Goal: Task Accomplishment & Management: Complete application form

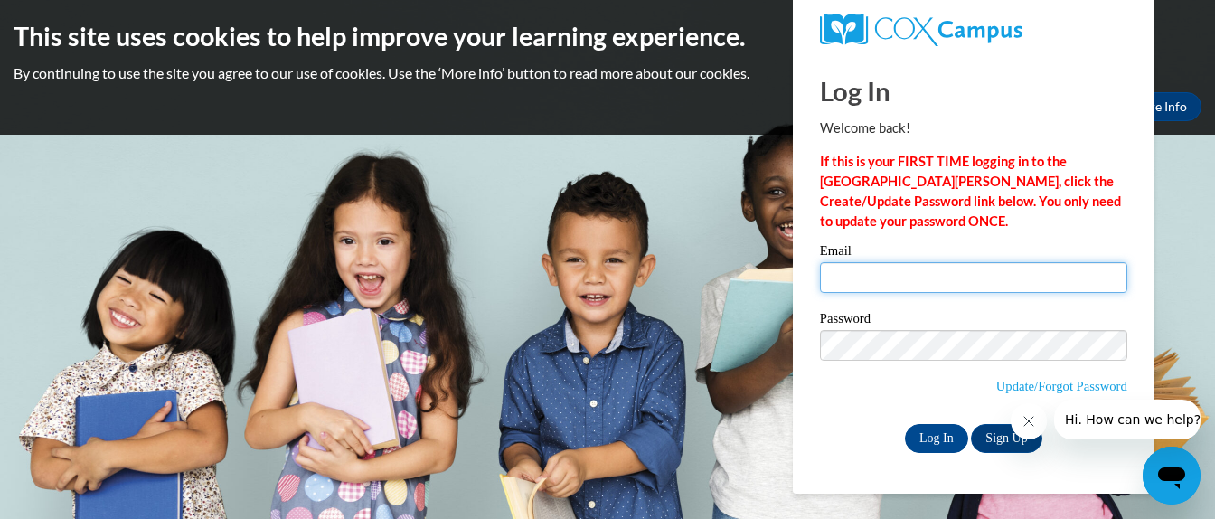
click at [852, 282] on input "Email" at bounding box center [973, 277] width 307 height 31
type input "[EMAIL_ADDRESS][DOMAIN_NAME]"
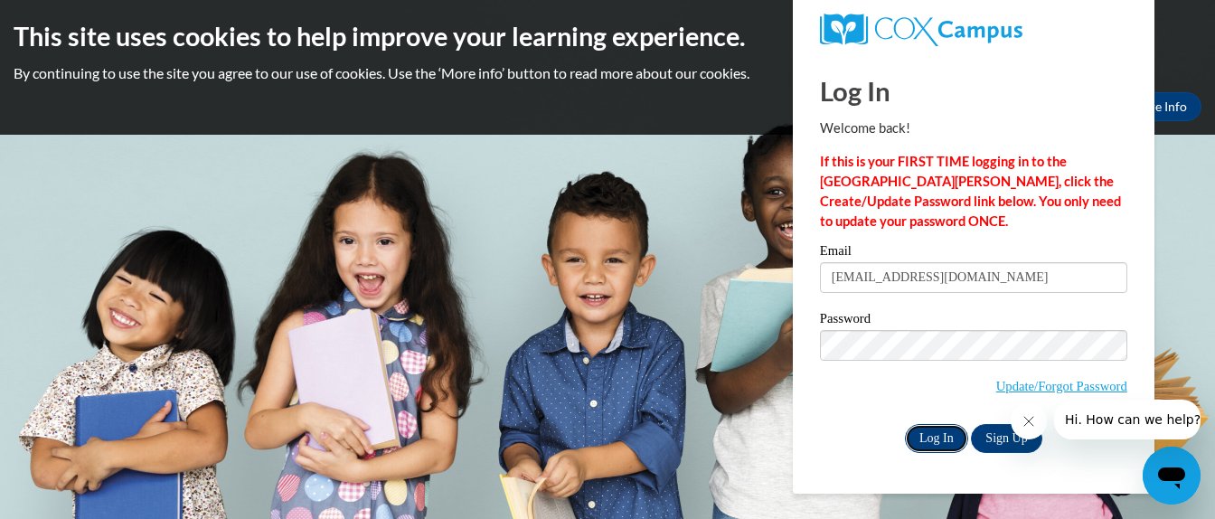
click at [946, 437] on input "Log In" at bounding box center [936, 438] width 63 height 29
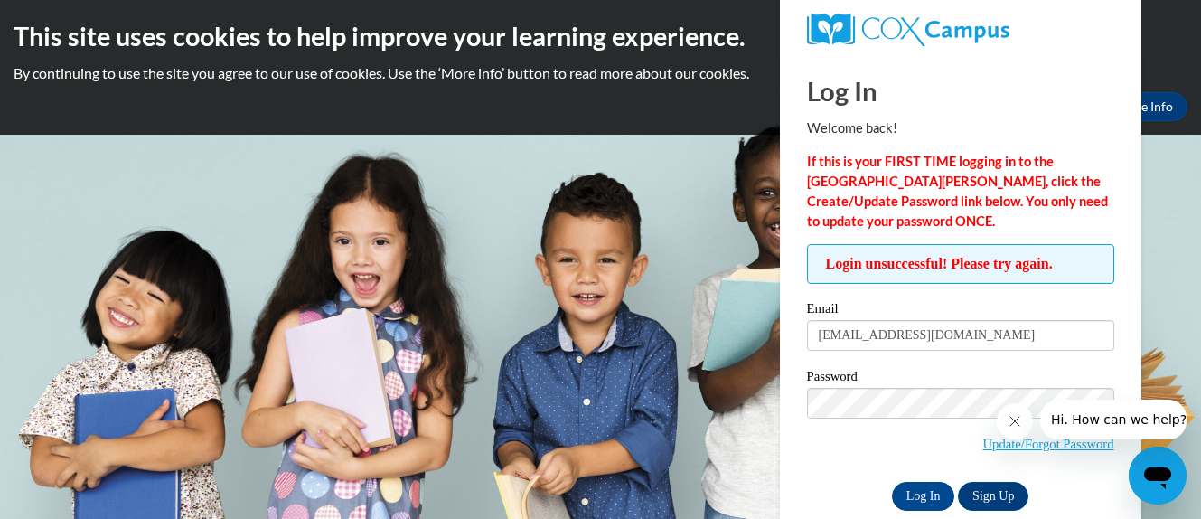
click at [1121, 366] on div "Login unsuccessful! Please try again. Please enter your email! Please enter you…" at bounding box center [961, 377] width 334 height 266
click at [939, 493] on input "Log In" at bounding box center [923, 496] width 63 height 29
click at [1017, 448] on link "Update/Forgot Password" at bounding box center [1048, 444] width 131 height 14
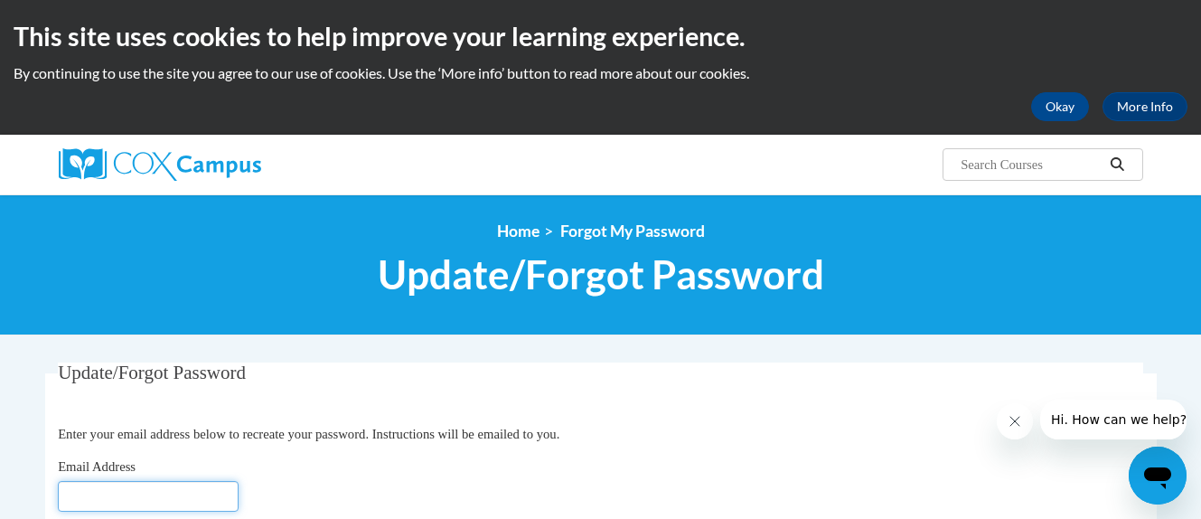
click at [159, 490] on input "Email Address" at bounding box center [148, 496] width 181 height 31
type input "[EMAIL_ADDRESS][DOMAIN_NAME]"
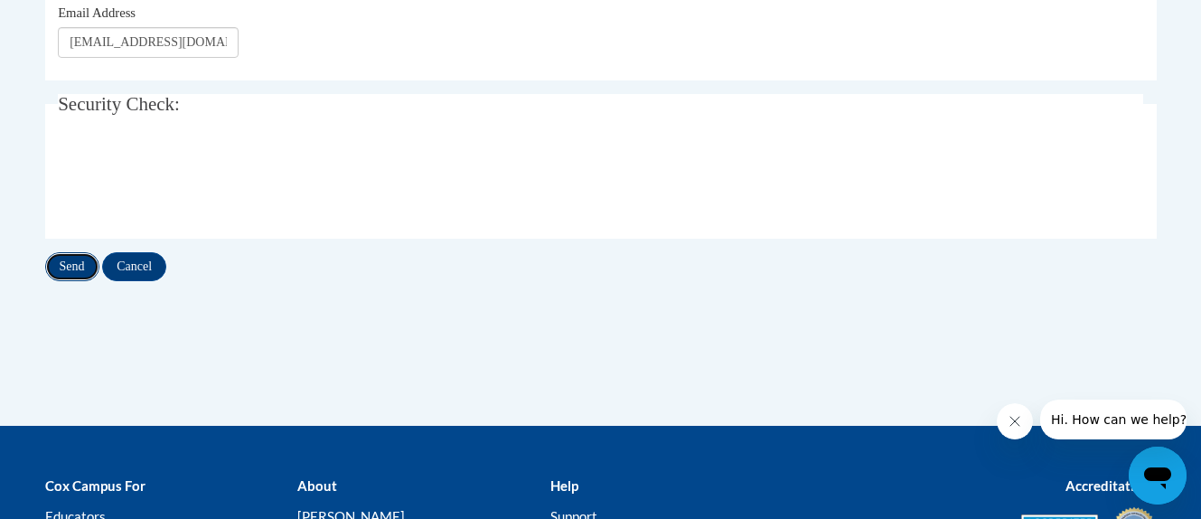
click at [71, 263] on input "Send" at bounding box center [72, 266] width 54 height 29
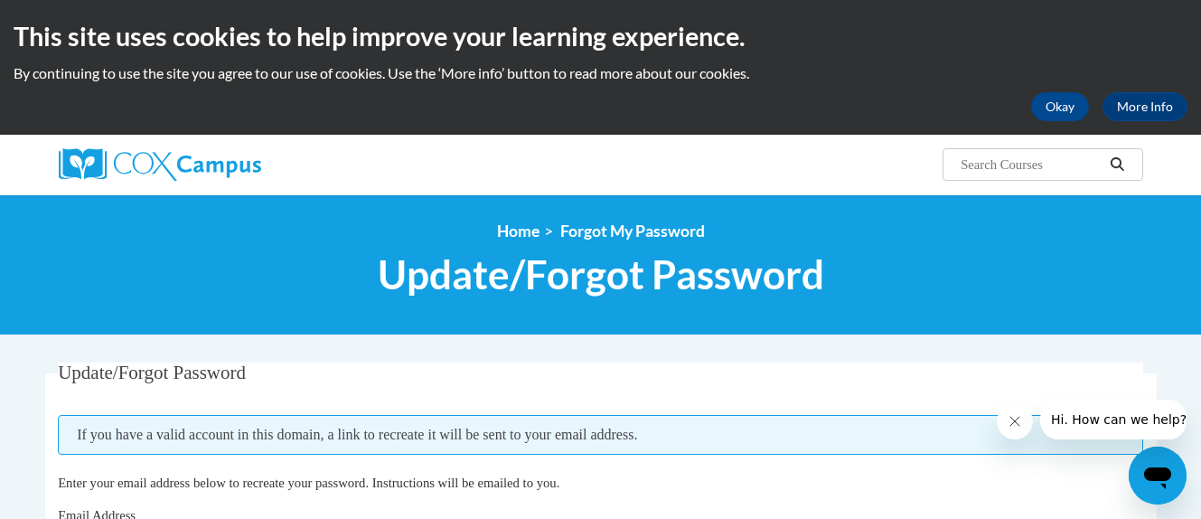
click at [1200, 491] on html "This site uses cookies to help improve your learning experience. By continuing …" at bounding box center [600, 259] width 1201 height 519
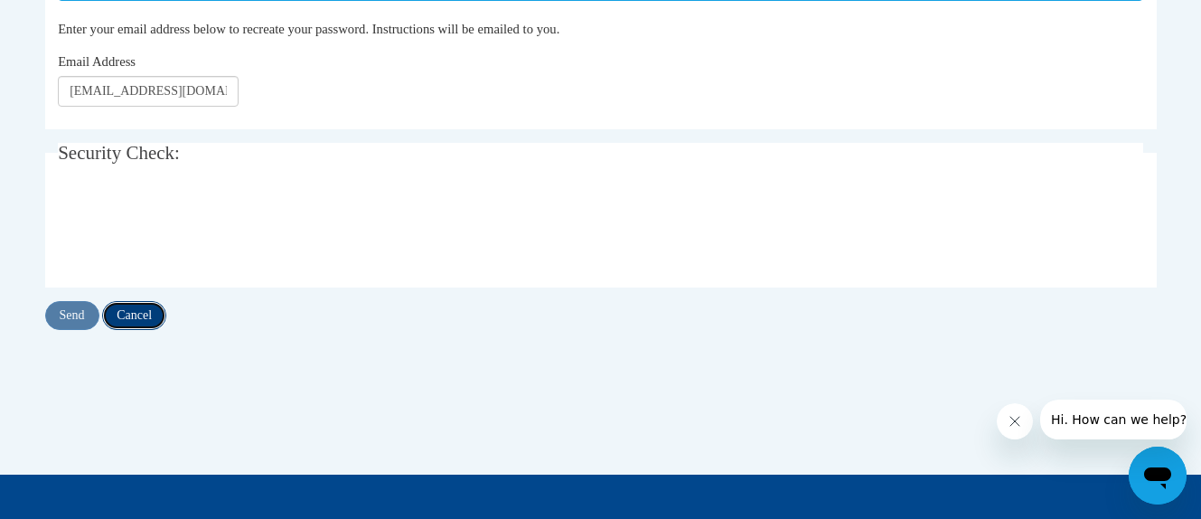
click at [142, 314] on input "Cancel" at bounding box center [134, 315] width 64 height 29
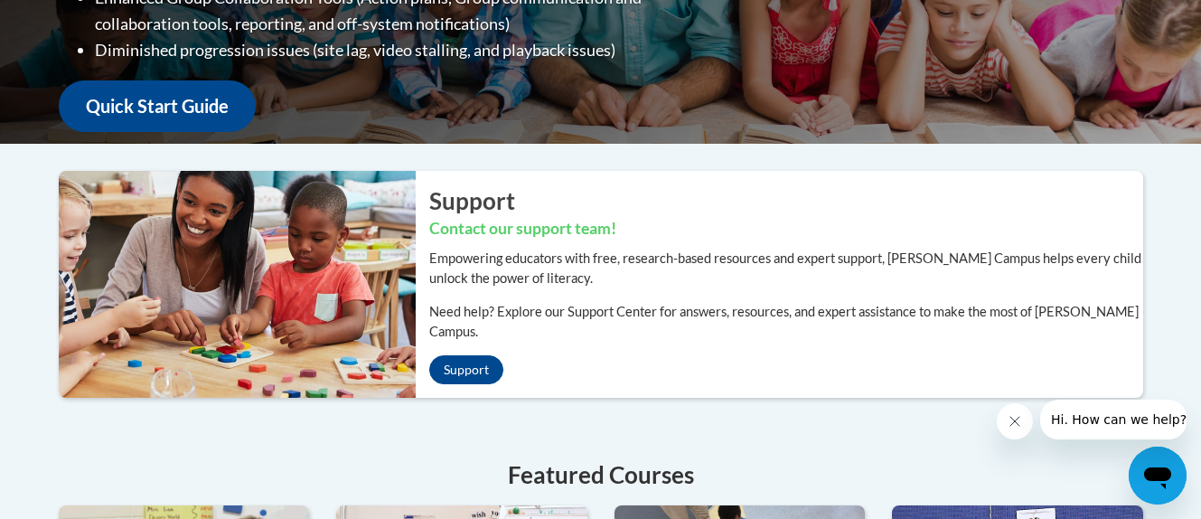
scroll to position [908, 0]
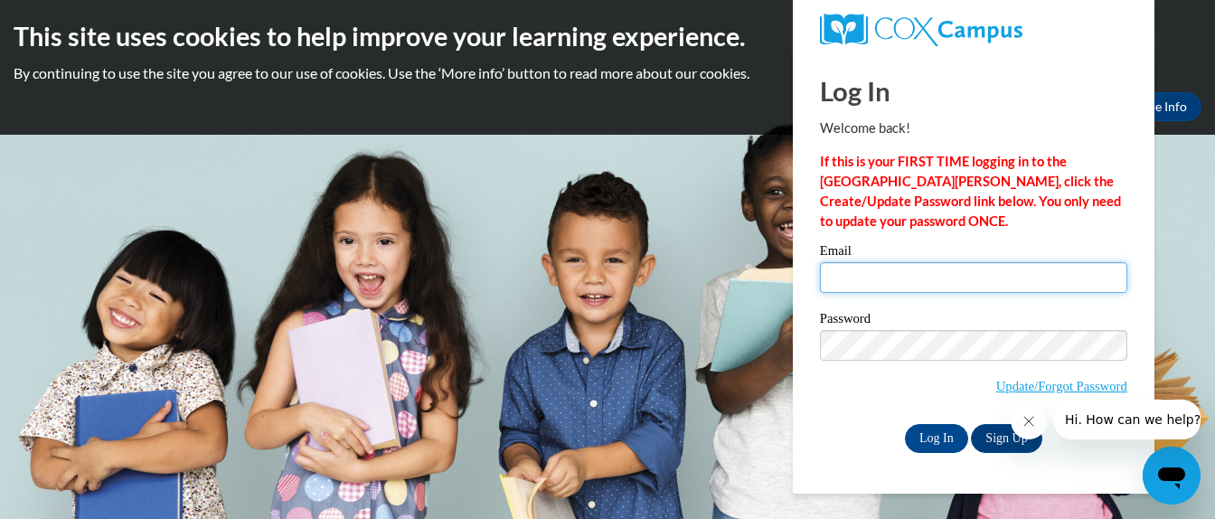
click at [843, 270] on input "Email" at bounding box center [973, 277] width 307 height 31
type input "[EMAIL_ADDRESS][DOMAIN_NAME]"
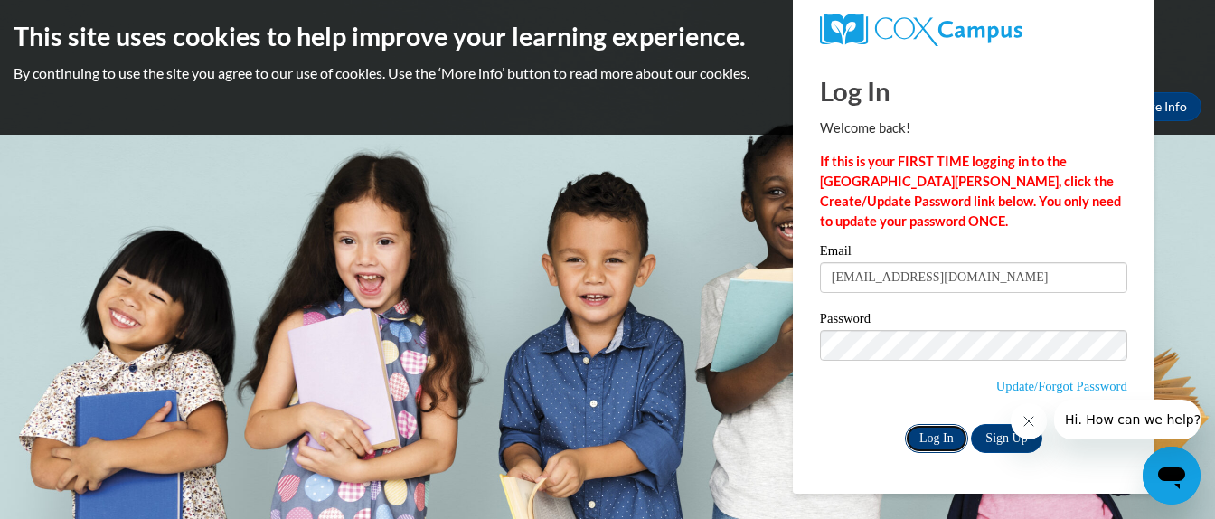
click at [931, 430] on input "Log In" at bounding box center [936, 438] width 63 height 29
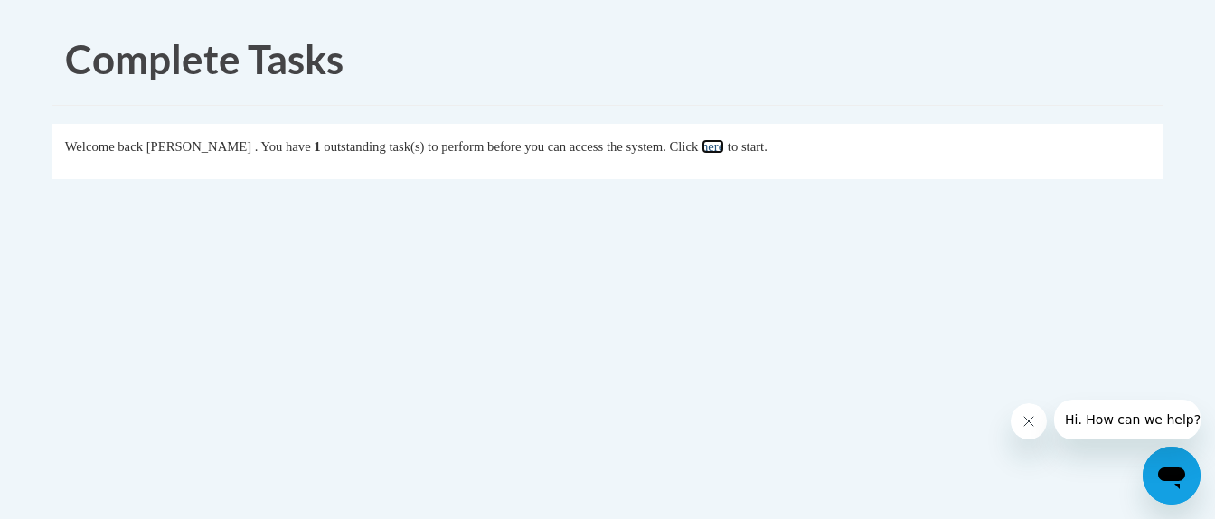
click at [724, 152] on link "here" at bounding box center [712, 146] width 23 height 14
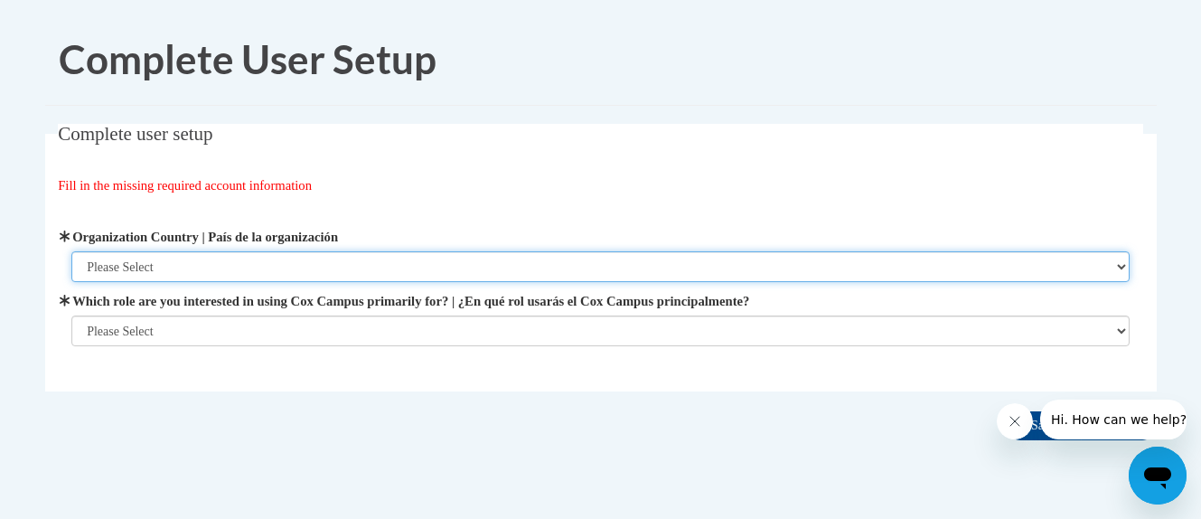
click at [1125, 267] on select "Please Select [GEOGRAPHIC_DATA] | [GEOGRAPHIC_DATA] Outside of [GEOGRAPHIC_DATA…" at bounding box center [600, 266] width 1059 height 31
select select "ad49bcad-a171-4b2e-b99c-48b446064914"
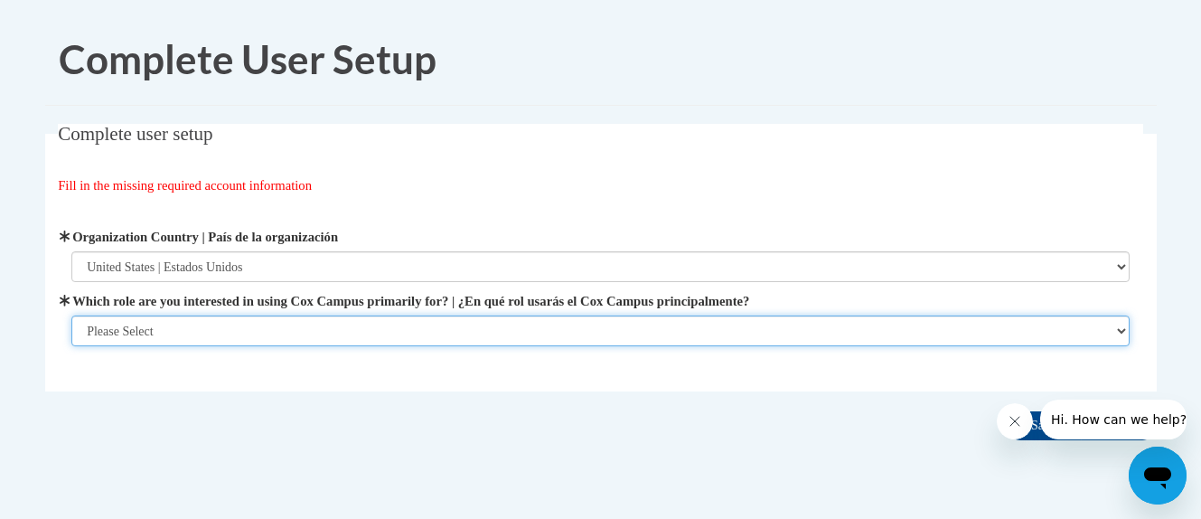
click at [1124, 334] on select "Please Select College/University | Colegio/Universidad Community/Nonprofit Part…" at bounding box center [600, 330] width 1059 height 31
select select "fbf2d438-af2f-41f8-98f1-81c410e29de3"
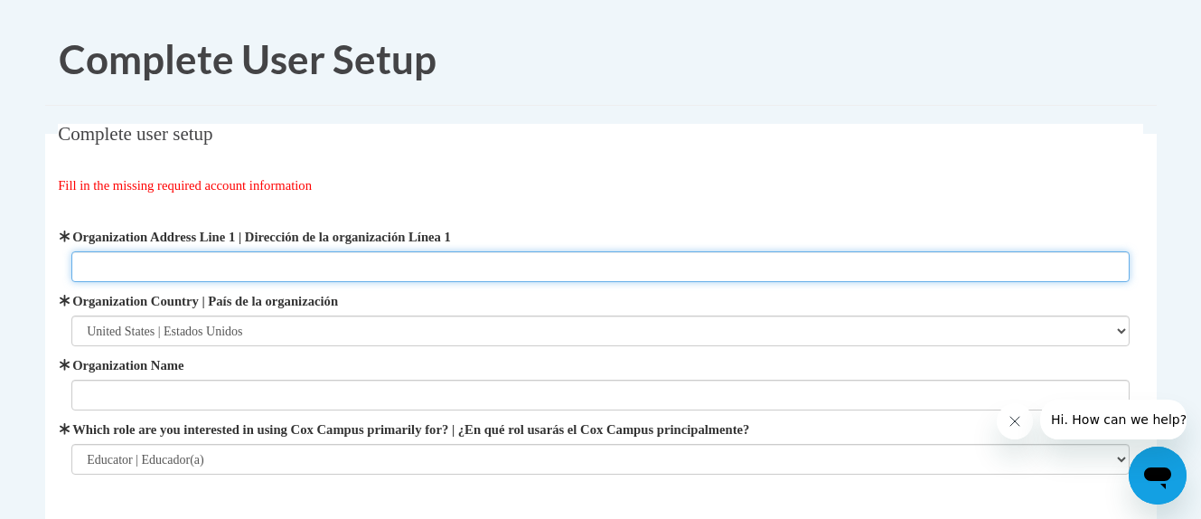
click at [165, 259] on input "Organization Address Line 1 | Dirección de la organización Línea 1" at bounding box center [600, 266] width 1059 height 31
click at [195, 265] on input "640 First St Ne" at bounding box center [600, 266] width 1059 height 31
type input "640 First St Ne Massillon, OH 44646"
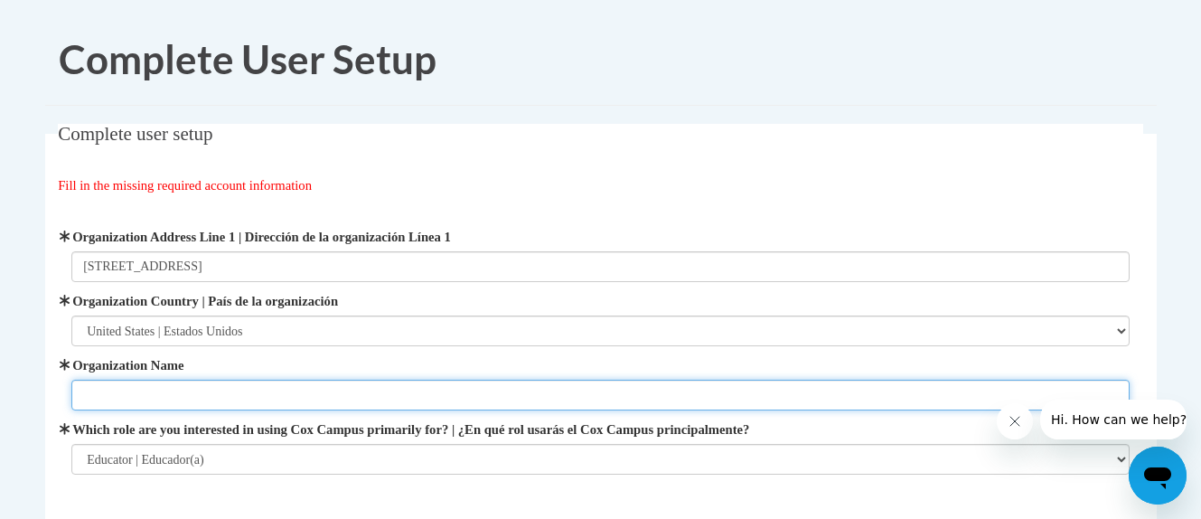
click at [146, 397] on input "Organization Name" at bounding box center [600, 395] width 1059 height 31
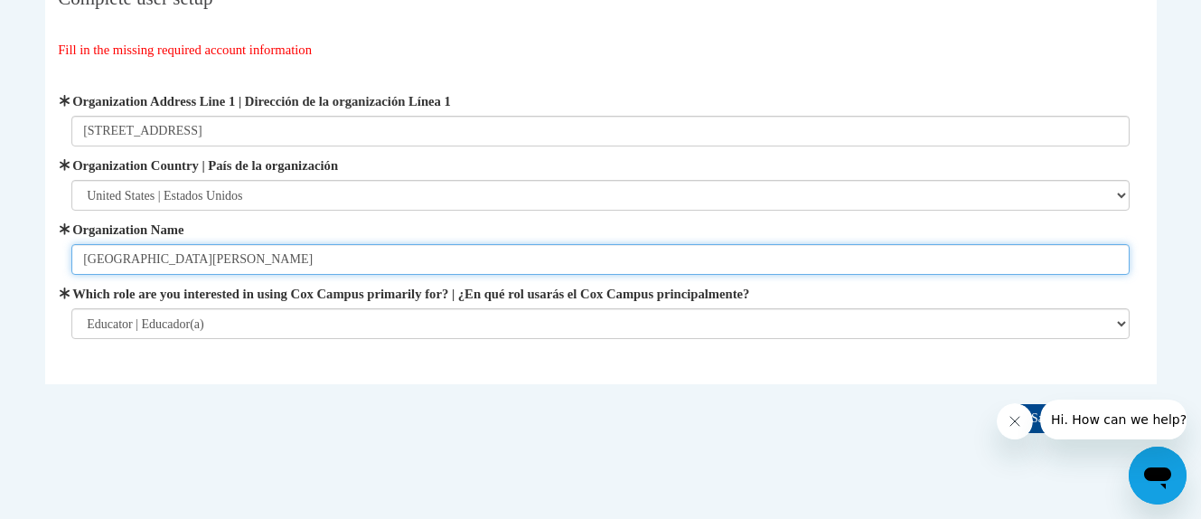
scroll to position [178, 0]
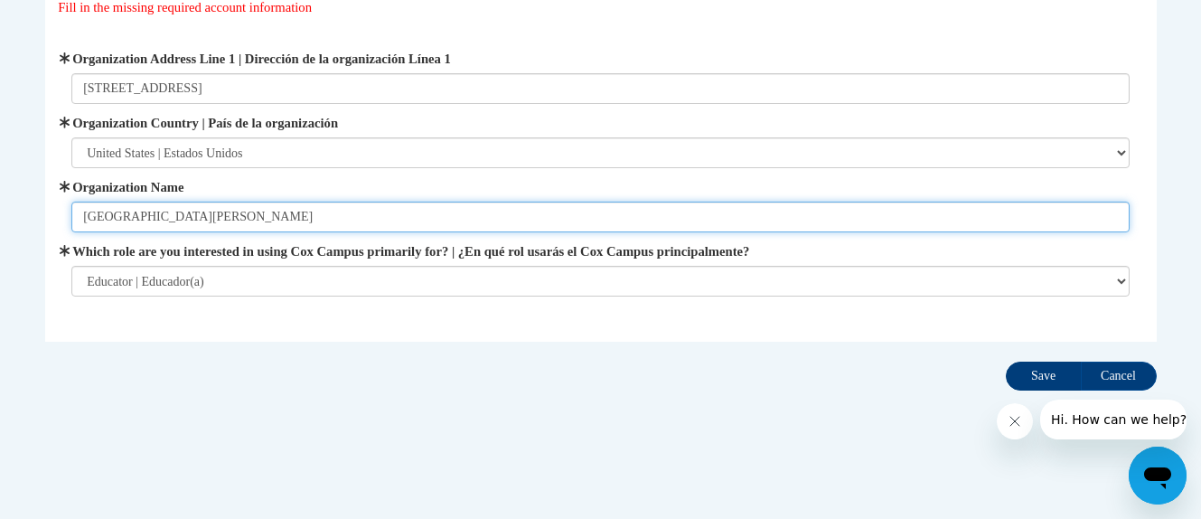
type input "St. Mary Preschool"
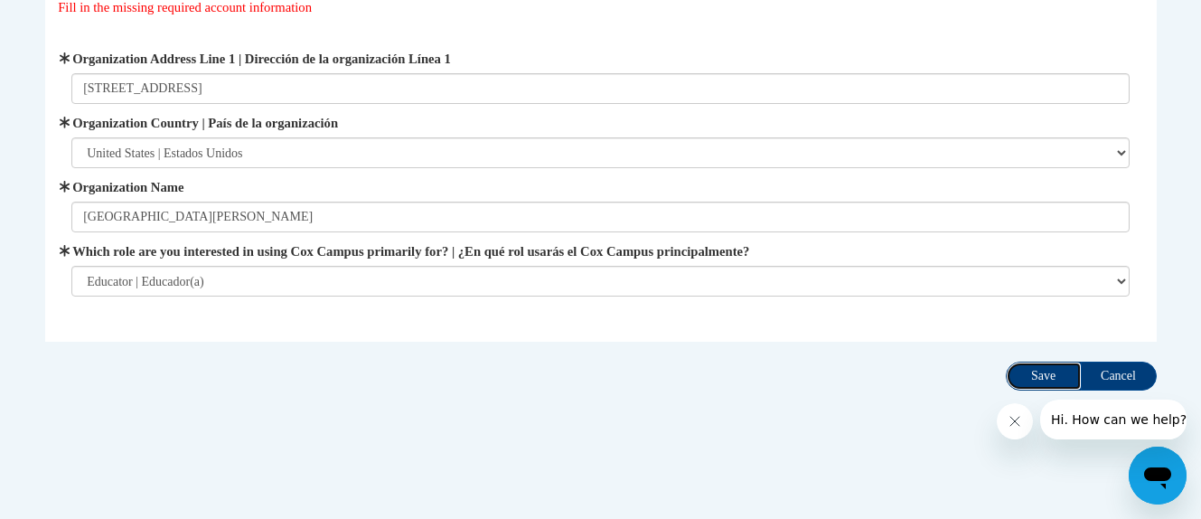
click at [1052, 377] on input "Save" at bounding box center [1044, 376] width 76 height 29
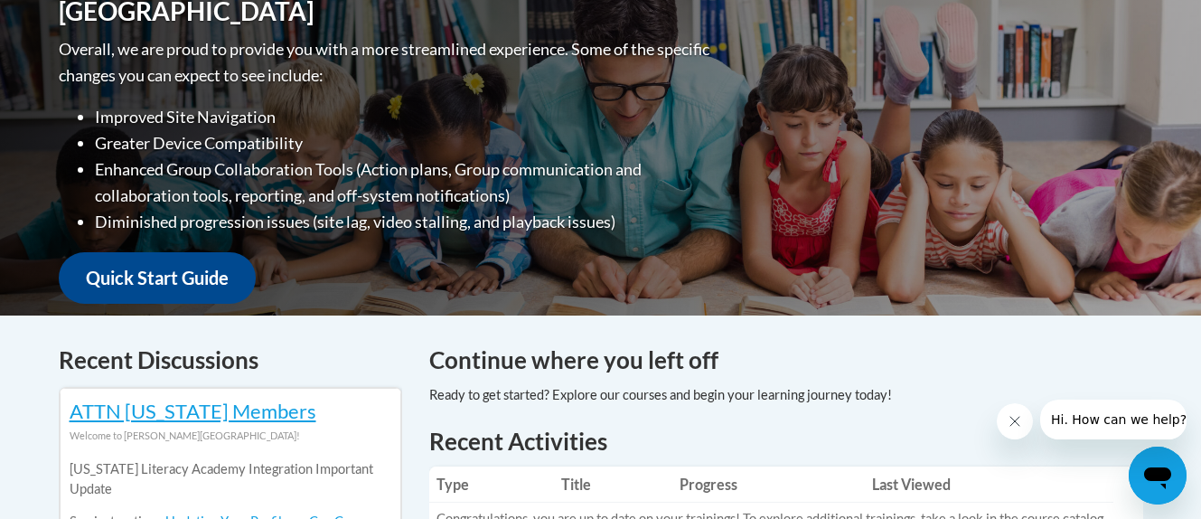
scroll to position [908, 0]
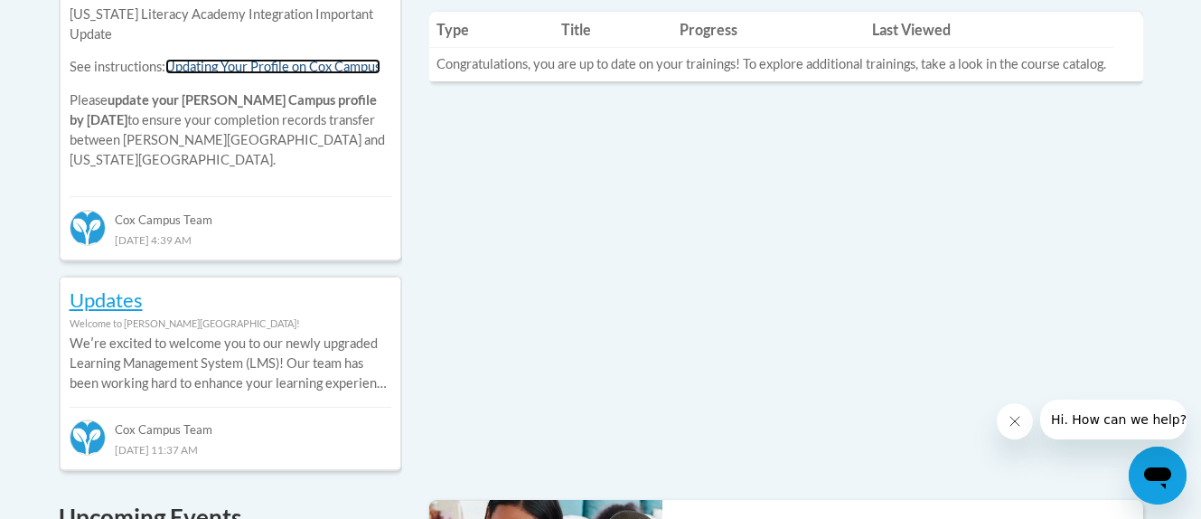
click at [265, 72] on link "Updating Your Profile on Cox Campus" at bounding box center [272, 66] width 215 height 15
